Goal: Information Seeking & Learning: Learn about a topic

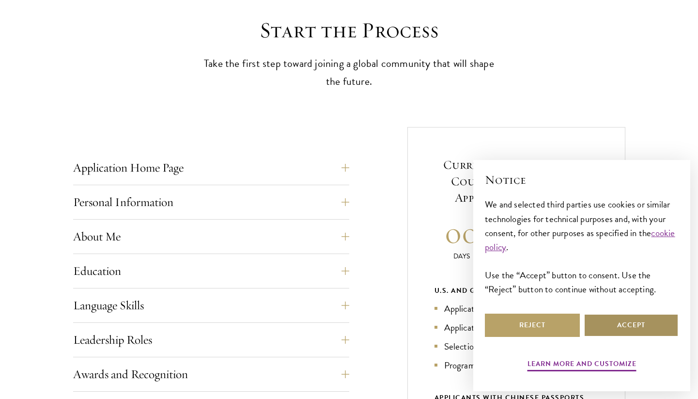
click at [621, 323] on button "Accept" at bounding box center [630, 324] width 95 height 23
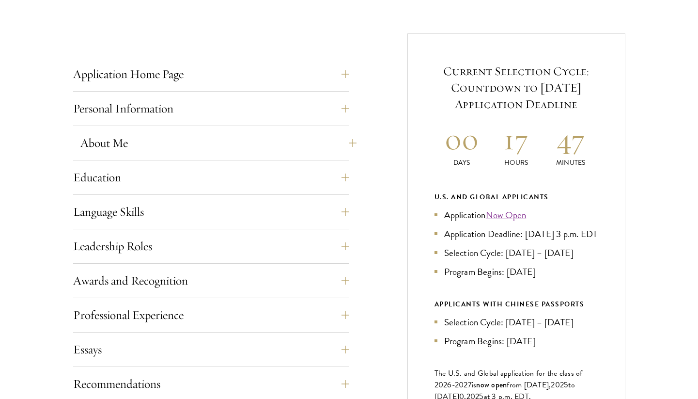
scroll to position [359, 0]
click at [185, 211] on button "Language Skills" at bounding box center [218, 210] width 276 height 23
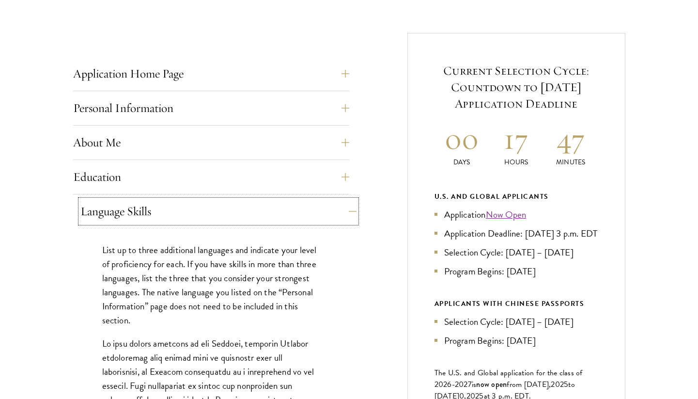
click at [184, 211] on button "Language Skills" at bounding box center [218, 210] width 276 height 23
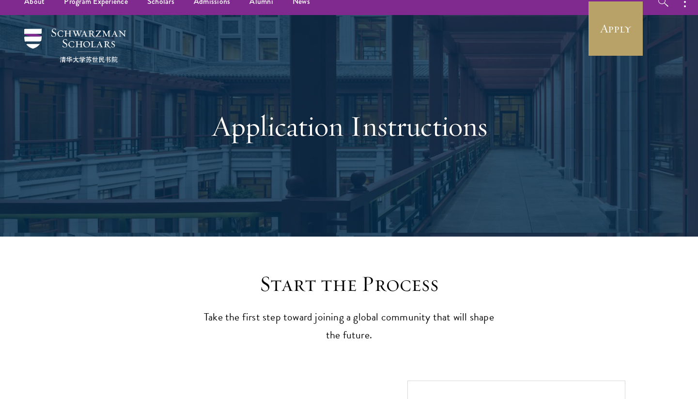
scroll to position [0, 0]
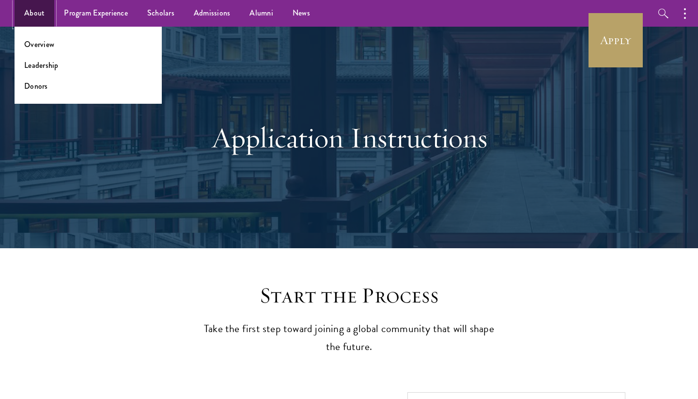
click at [43, 18] on link "About" at bounding box center [35, 13] width 40 height 27
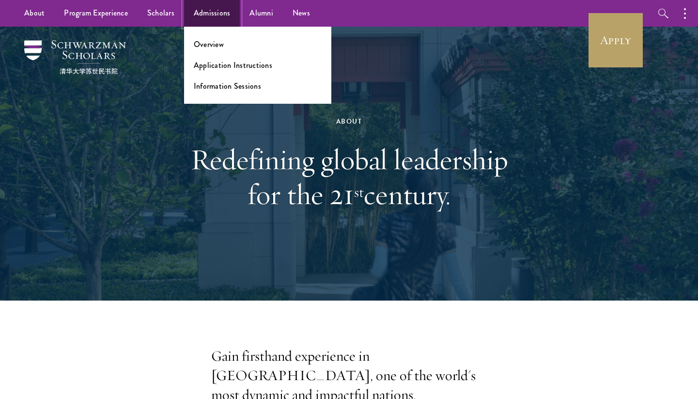
click at [201, 19] on link "Admissions" at bounding box center [212, 13] width 56 height 27
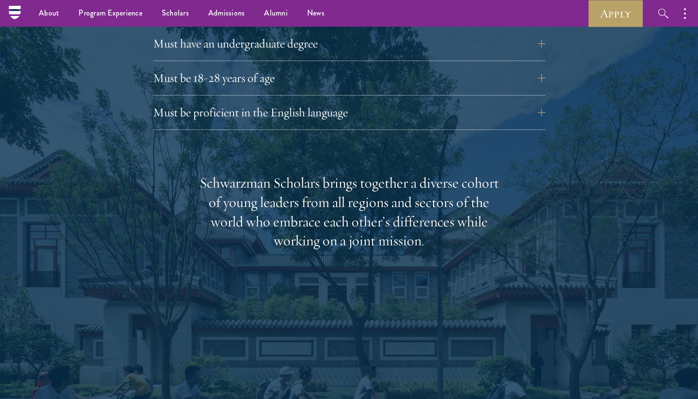
scroll to position [1391, 0]
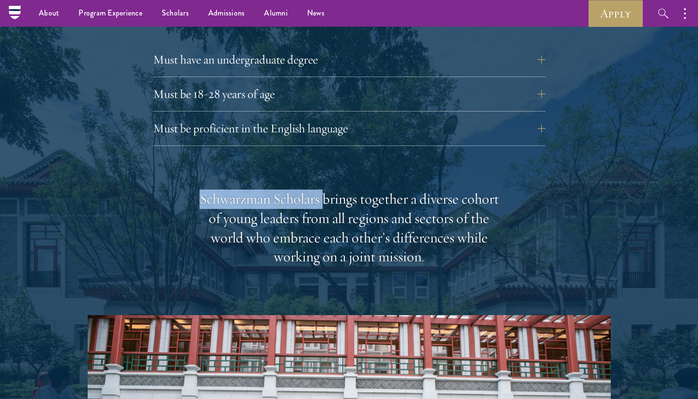
drag, startPoint x: 322, startPoint y: 183, endPoint x: 187, endPoint y: 184, distance: 134.1
click at [187, 189] on div "Schwarzman Scholars brings together a diverse cohort of young leaders from all …" at bounding box center [349, 396] width 523 height 414
copy div "Schwarzman Scholars"
